Goal: Navigation & Orientation: Understand site structure

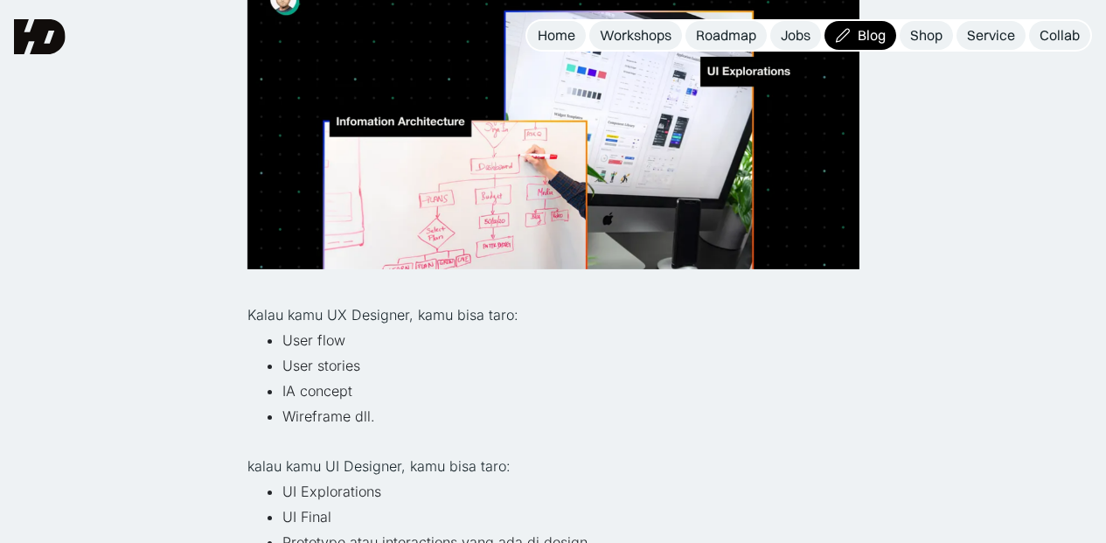
scroll to position [2268, 0]
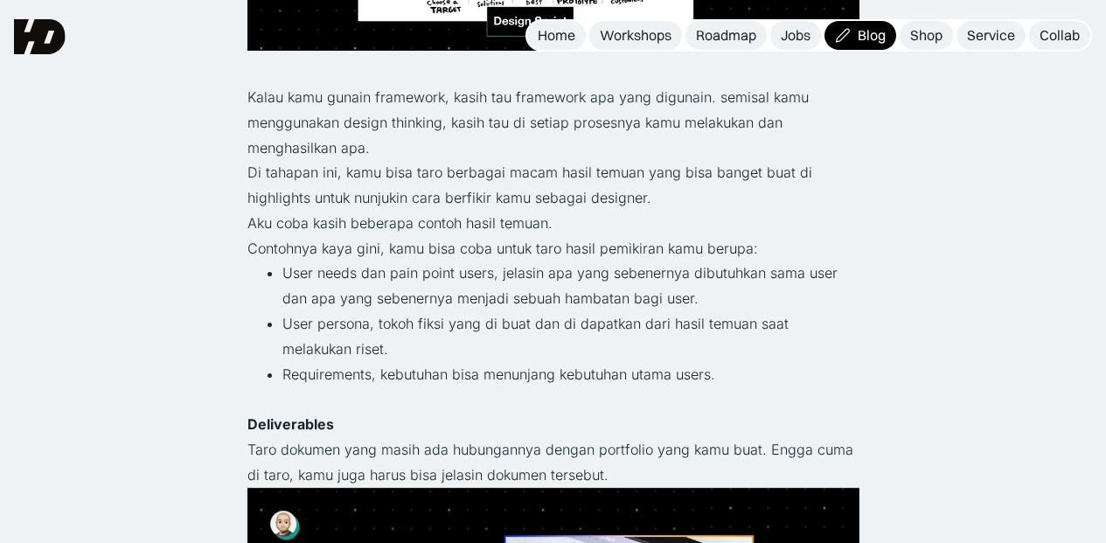
click at [564, 37] on div "Home" at bounding box center [557, 35] width 38 height 18
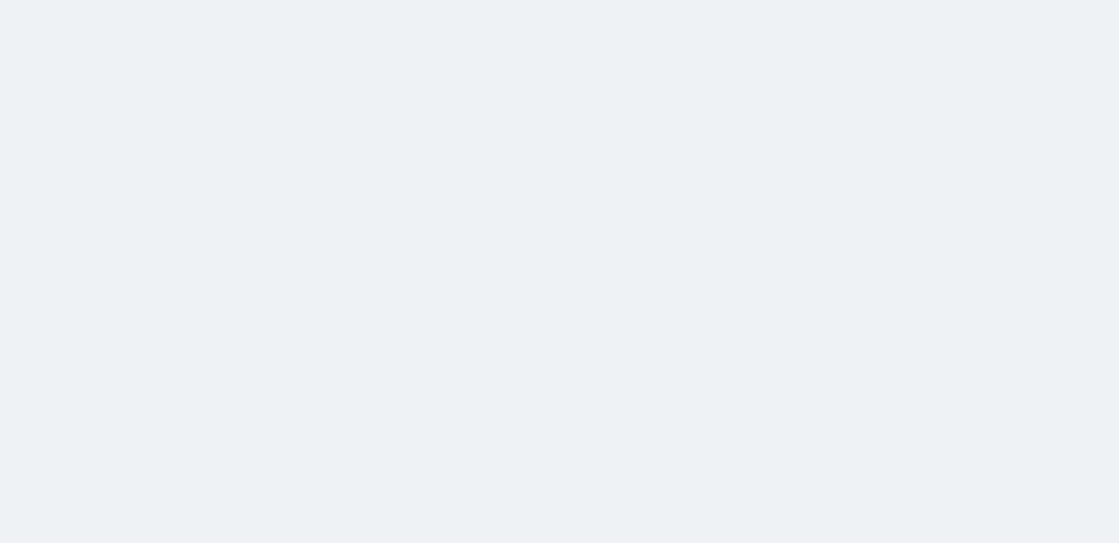
click at [829, 133] on body at bounding box center [559, 271] width 1119 height 543
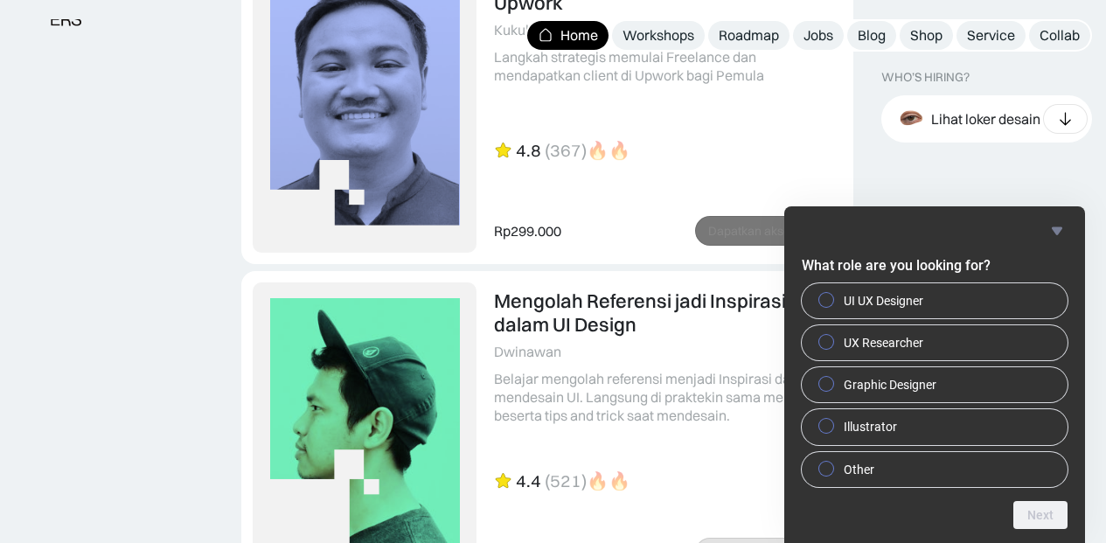
scroll to position [4109, 0]
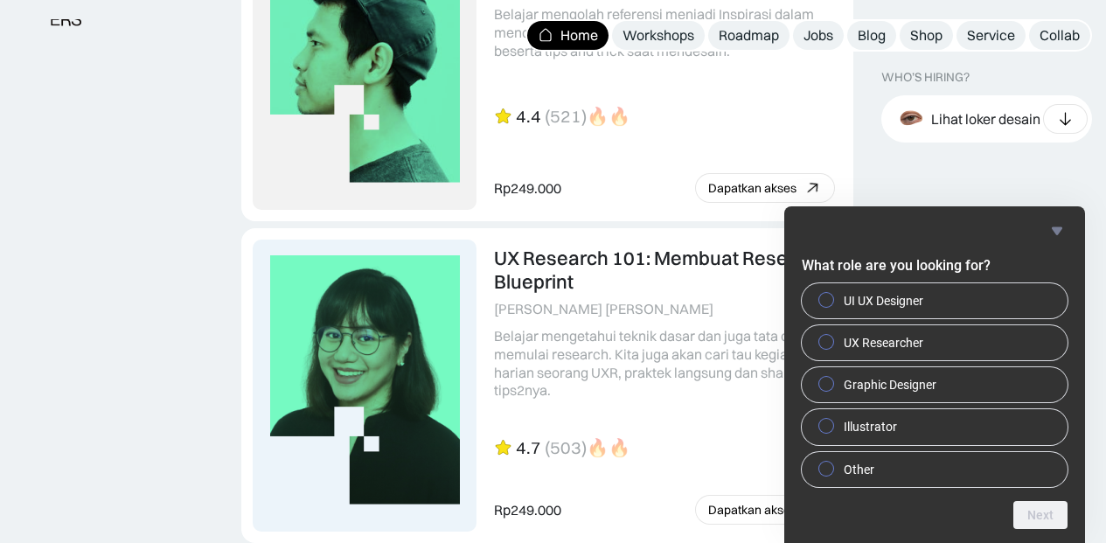
click at [1056, 229] on icon "Hide survey" at bounding box center [1057, 230] width 10 height 8
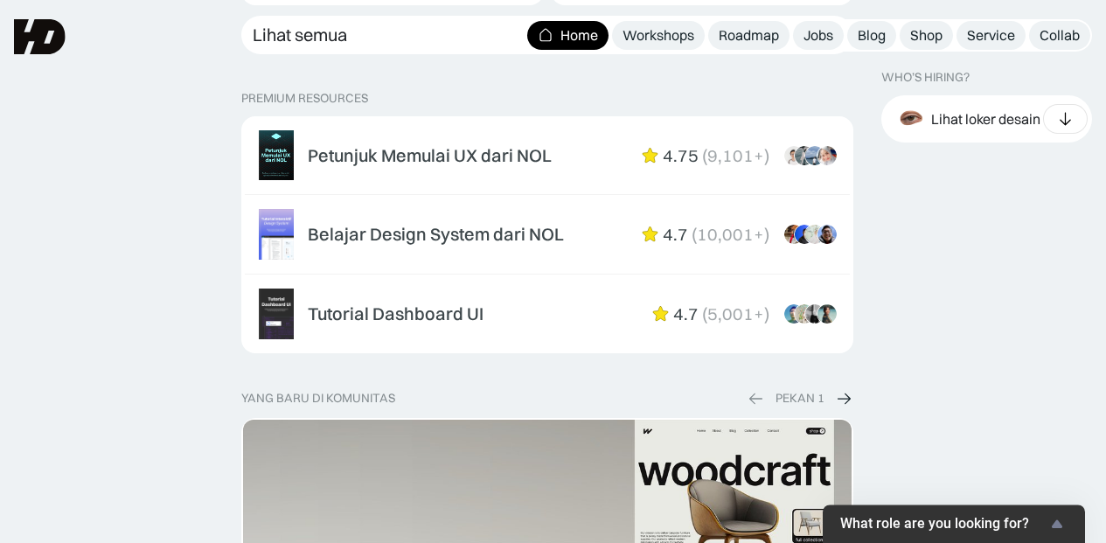
scroll to position [2498, 0]
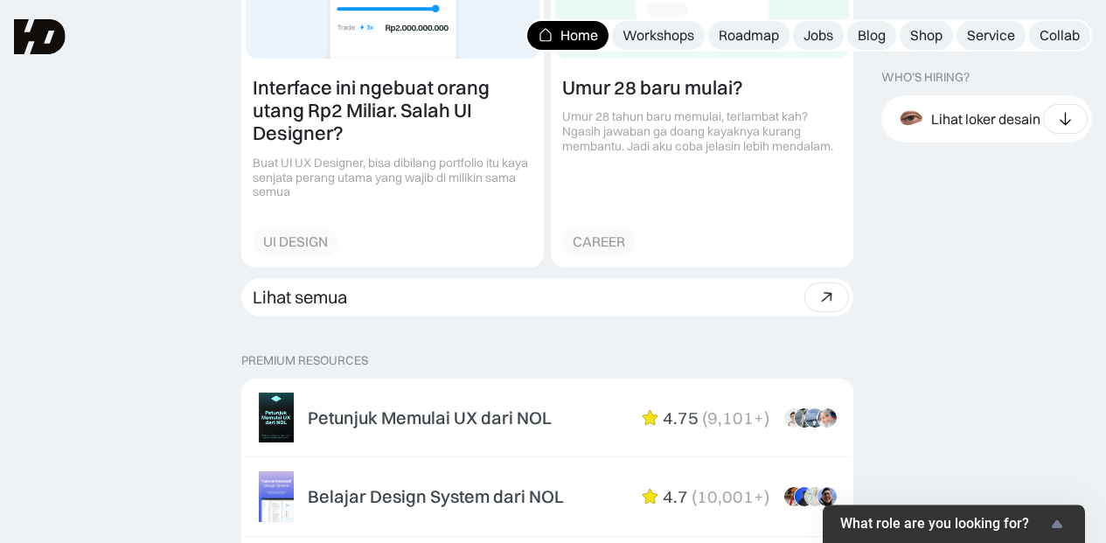
click at [652, 39] on div "Workshops" at bounding box center [658, 35] width 72 height 18
click at [763, 36] on div "Roadmap" at bounding box center [749, 35] width 60 height 18
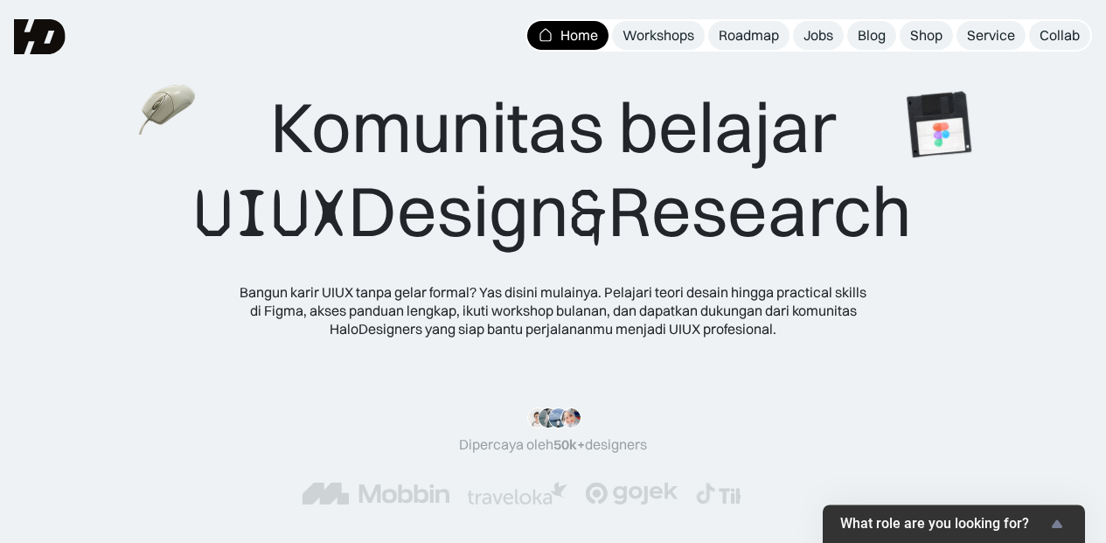
scroll to position [0, 0]
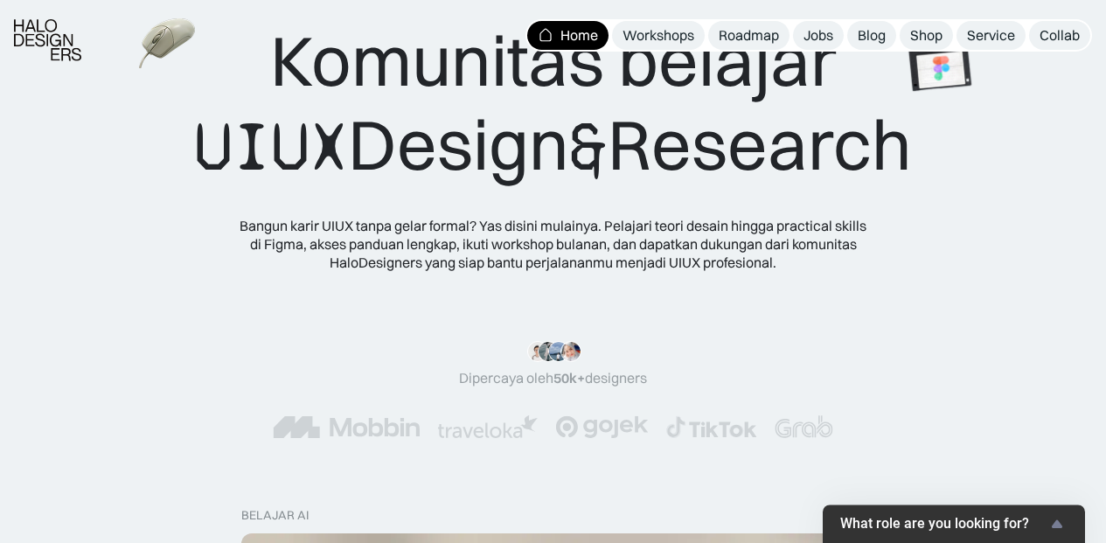
scroll to position [175, 0]
